Goal: Task Accomplishment & Management: Use online tool/utility

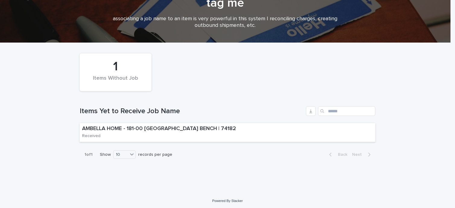
scroll to position [52, 0]
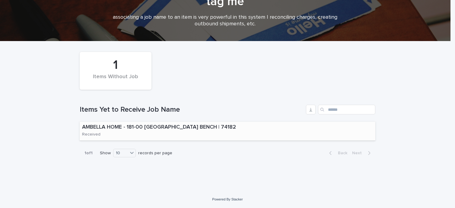
click at [187, 125] on p "AMBELLA HOME - 181-00 [GEOGRAPHIC_DATA] BENCH | 74182" at bounding box center [168, 127] width 172 height 7
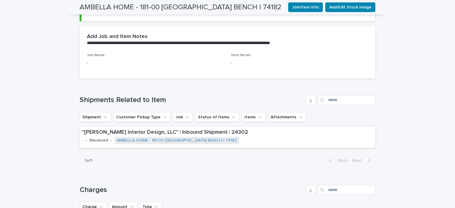
scroll to position [211, 0]
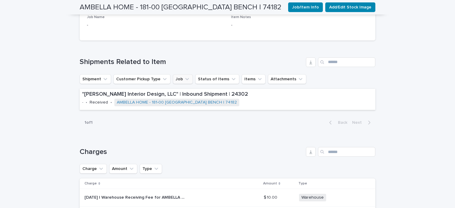
click at [184, 76] on icon "Job" at bounding box center [187, 79] width 6 height 6
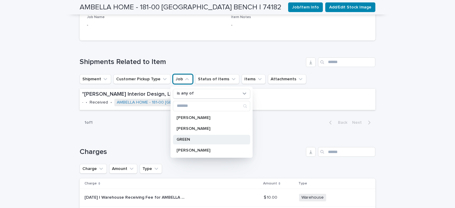
click at [184, 137] on p "GREEN" at bounding box center [208, 139] width 64 height 4
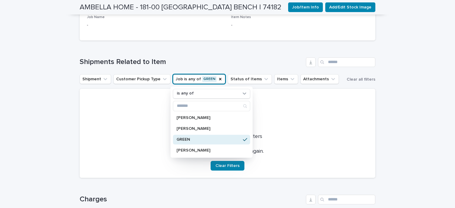
click at [298, 112] on div at bounding box center [227, 113] width 281 height 34
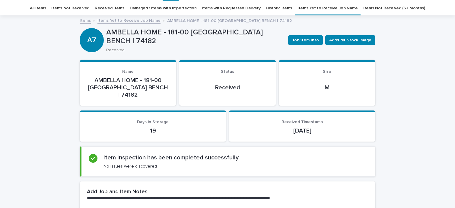
scroll to position [0, 0]
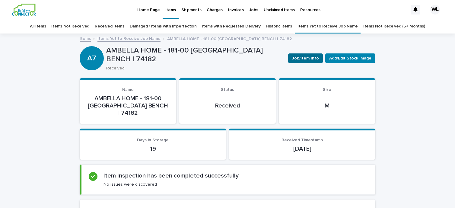
click at [304, 58] on span "Job/Item Info" at bounding box center [305, 58] width 27 height 6
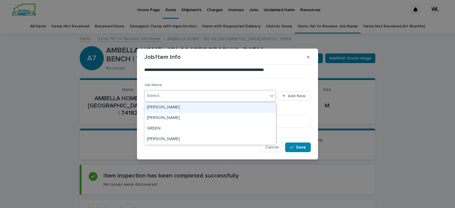
click at [165, 93] on div "Select..." at bounding box center [205, 96] width 123 height 10
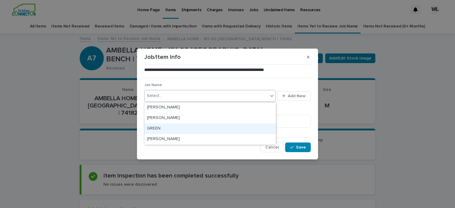
click at [159, 125] on div "GREEN" at bounding box center [209, 128] width 131 height 11
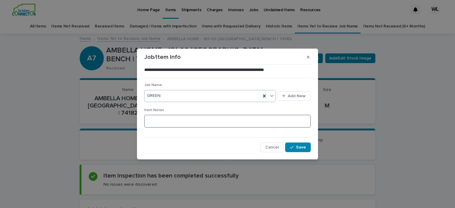
click at [159, 122] on textarea at bounding box center [227, 121] width 166 height 13
type textarea "*"
type textarea "**********"
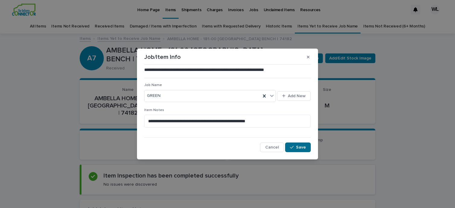
click at [305, 143] on button "Save" at bounding box center [298, 147] width 26 height 10
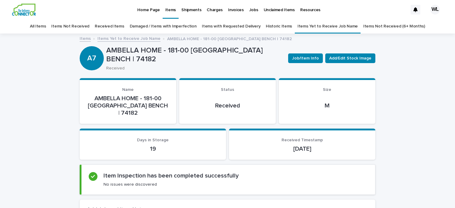
click at [83, 38] on link "Items" at bounding box center [85, 38] width 11 height 7
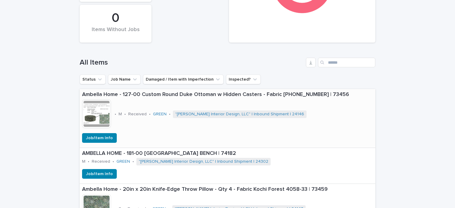
scroll to position [211, 0]
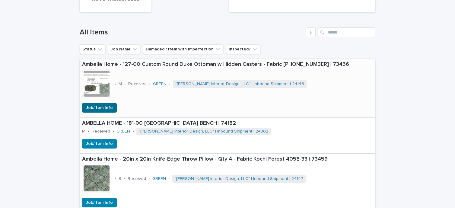
click at [106, 108] on span "Job/Item Info" at bounding box center [99, 108] width 27 height 6
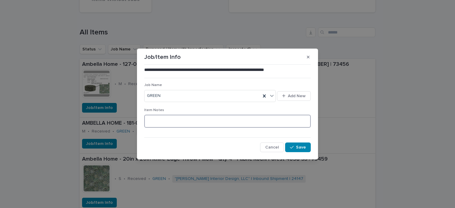
click at [166, 119] on textarea at bounding box center [227, 121] width 166 height 13
type textarea "**********"
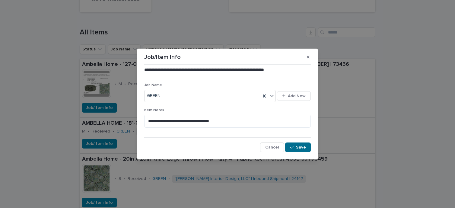
click at [299, 147] on span "Save" at bounding box center [301, 147] width 10 height 4
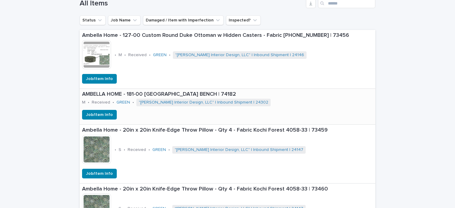
scroll to position [271, 0]
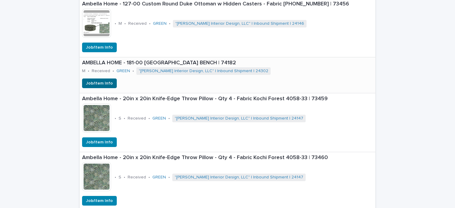
click at [108, 84] on span "Job/Item Info" at bounding box center [99, 83] width 27 height 6
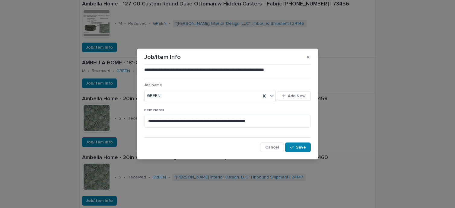
drag, startPoint x: 308, startPoint y: 57, endPoint x: 230, endPoint y: 75, distance: 79.9
click at [308, 57] on icon "button" at bounding box center [308, 57] width 3 height 3
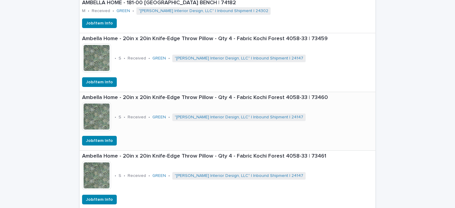
scroll to position [332, 0]
click at [100, 84] on span "Job/Item Info" at bounding box center [99, 82] width 27 height 6
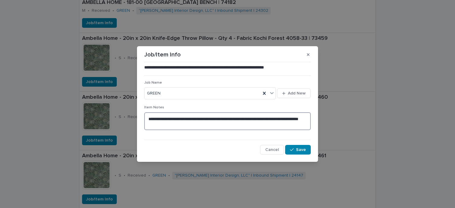
click at [170, 122] on textarea "**********" at bounding box center [227, 121] width 166 height 18
type textarea "**********"
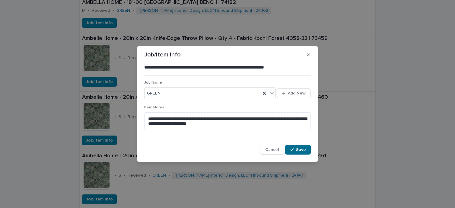
click at [295, 150] on div "button" at bounding box center [293, 149] width 6 height 4
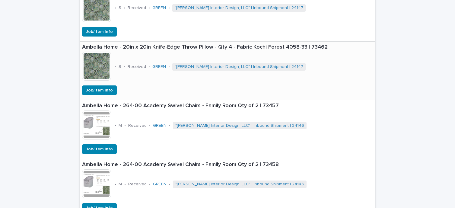
scroll to position [512, 0]
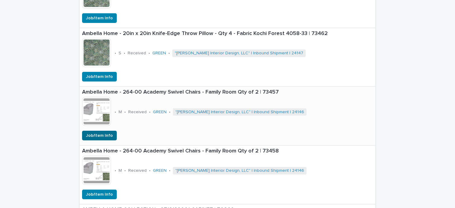
click at [101, 135] on span "Job/Item Info" at bounding box center [99, 135] width 27 height 6
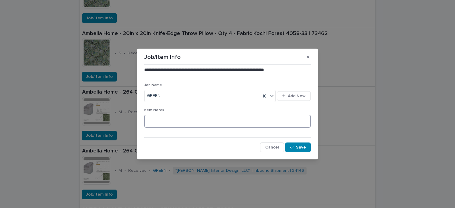
click at [160, 123] on textarea at bounding box center [227, 121] width 166 height 13
type textarea "**********"
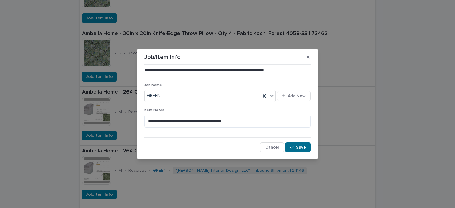
click at [295, 144] on button "Save" at bounding box center [298, 147] width 26 height 10
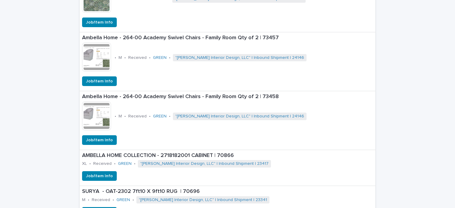
scroll to position [603, 0]
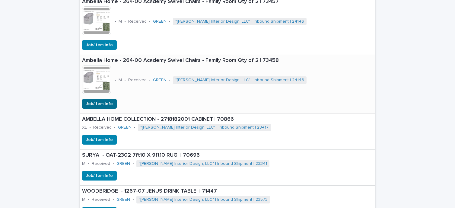
click at [90, 102] on span "Job/Item Info" at bounding box center [99, 104] width 27 height 6
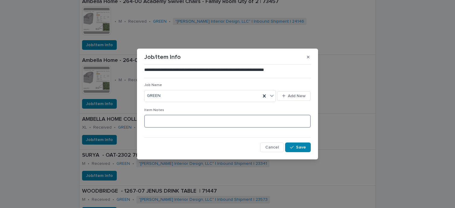
click at [171, 121] on textarea at bounding box center [227, 121] width 166 height 13
type textarea "**********"
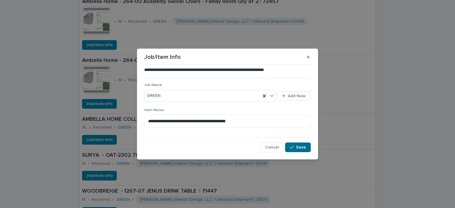
click at [292, 149] on icon "button" at bounding box center [292, 147] width 4 height 4
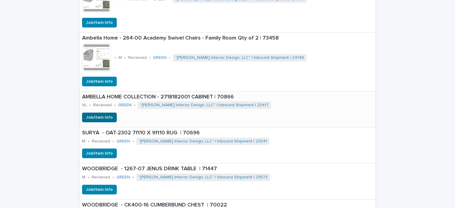
scroll to position [633, 0]
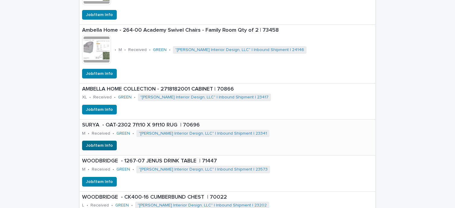
click at [105, 147] on span "Job/Item Info" at bounding box center [99, 145] width 27 height 6
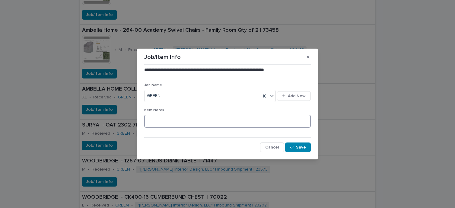
click at [165, 120] on textarea at bounding box center [227, 121] width 166 height 13
type textarea "*"
type textarea "**********"
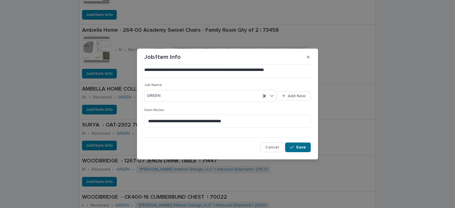
click at [292, 143] on button "Save" at bounding box center [298, 147] width 26 height 10
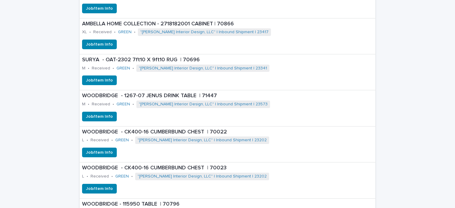
scroll to position [724, 0]
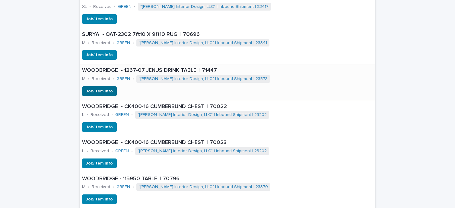
click at [86, 90] on span "Job/Item Info" at bounding box center [99, 91] width 27 height 6
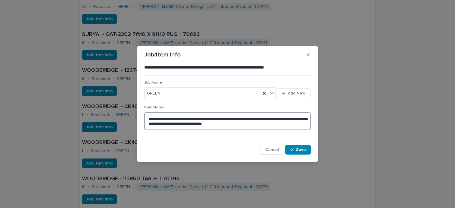
click at [239, 121] on textarea "**********" at bounding box center [227, 121] width 166 height 18
click at [307, 54] on icon "button" at bounding box center [308, 54] width 3 height 3
